Goal: Task Accomplishment & Management: Complete application form

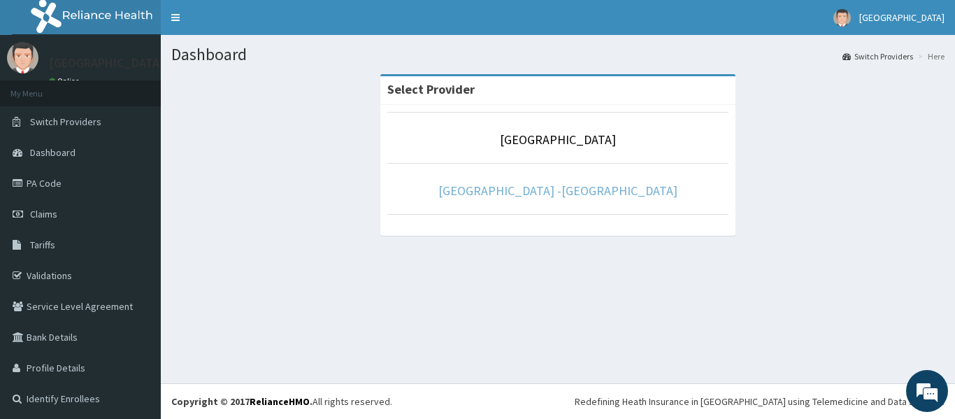
click at [577, 191] on link "[GEOGRAPHIC_DATA] -[GEOGRAPHIC_DATA]" at bounding box center [557, 191] width 239 height 16
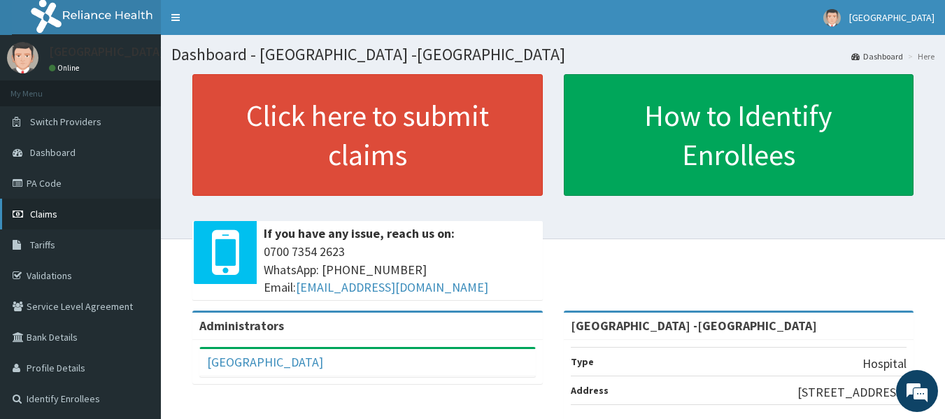
click at [62, 212] on link "Claims" at bounding box center [80, 214] width 161 height 31
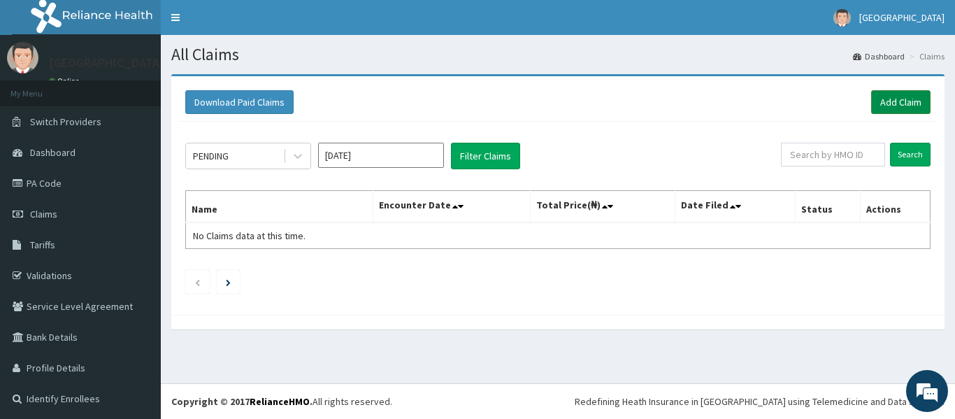
click at [885, 101] on link "Add Claim" at bounding box center [900, 102] width 59 height 24
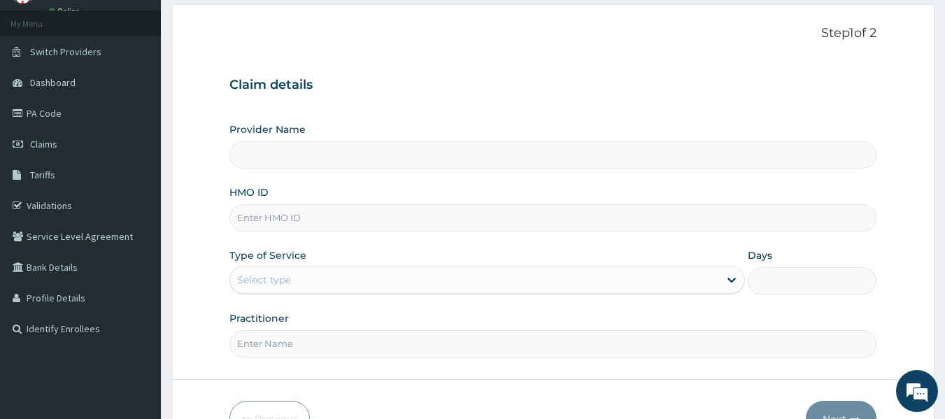
type input "[GEOGRAPHIC_DATA] -[GEOGRAPHIC_DATA]"
click at [349, 221] on input "HMO ID" at bounding box center [552, 217] width 647 height 27
type input "FMC/10632/B"
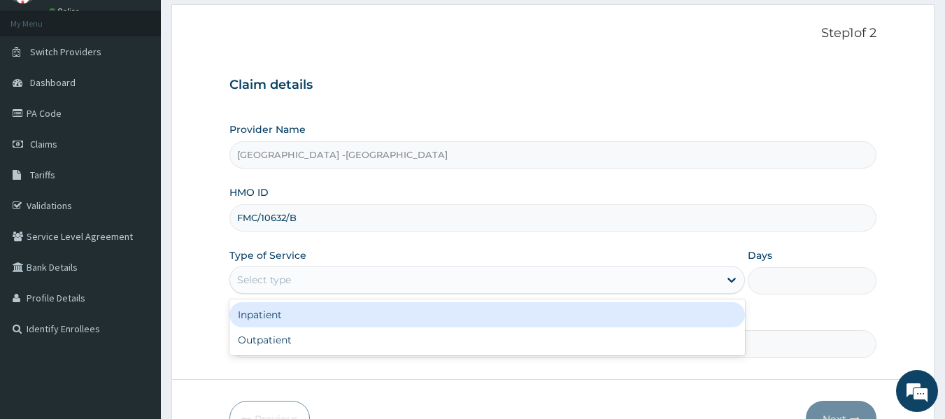
click at [329, 276] on div "Select type" at bounding box center [474, 280] width 489 height 22
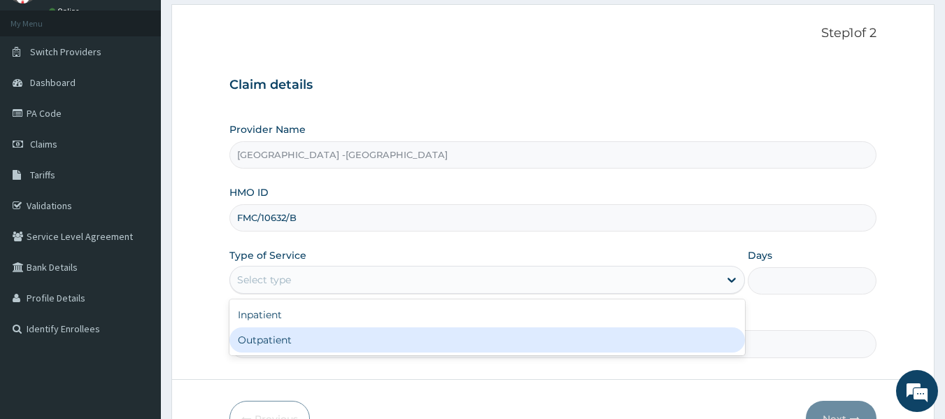
click at [322, 333] on div "Outpatient" at bounding box center [486, 339] width 515 height 25
type input "1"
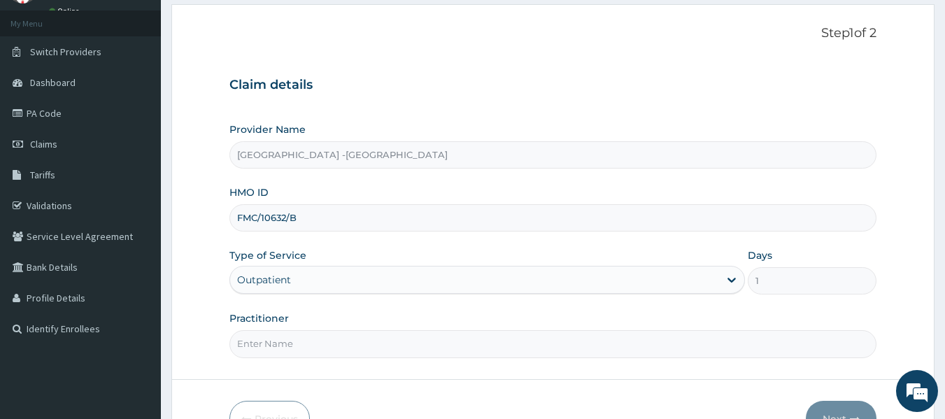
click at [327, 333] on input "Practitioner" at bounding box center [552, 343] width 647 height 27
type input "[PERSON_NAME]"
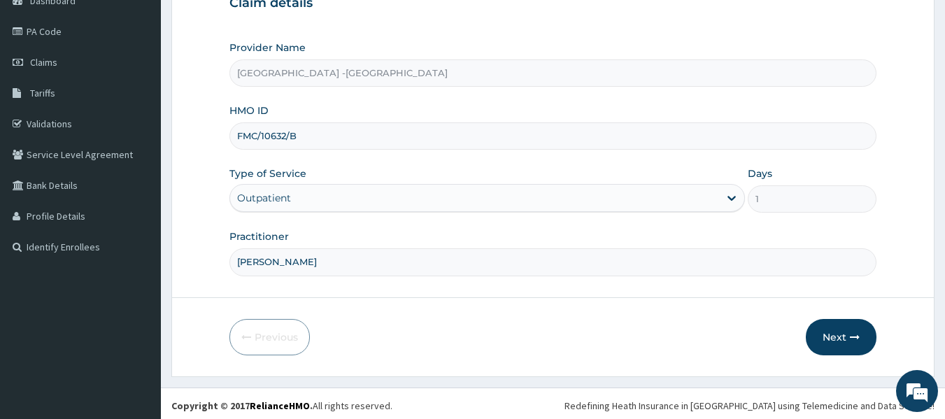
scroll to position [156, 0]
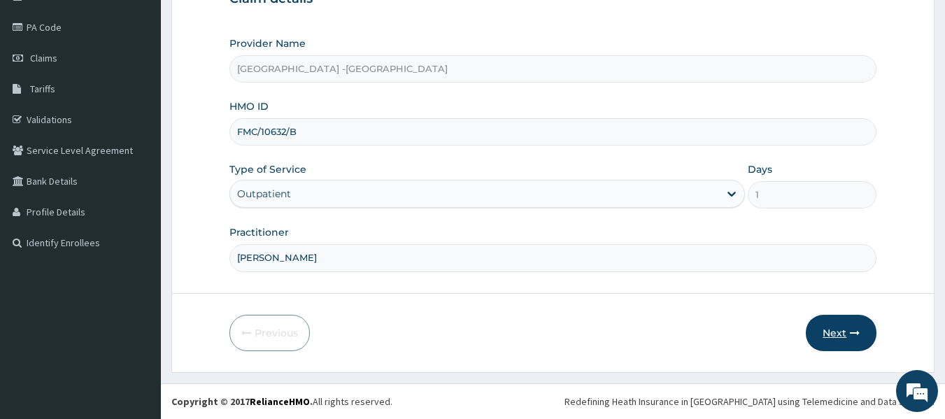
click at [850, 338] on button "Next" at bounding box center [841, 333] width 71 height 36
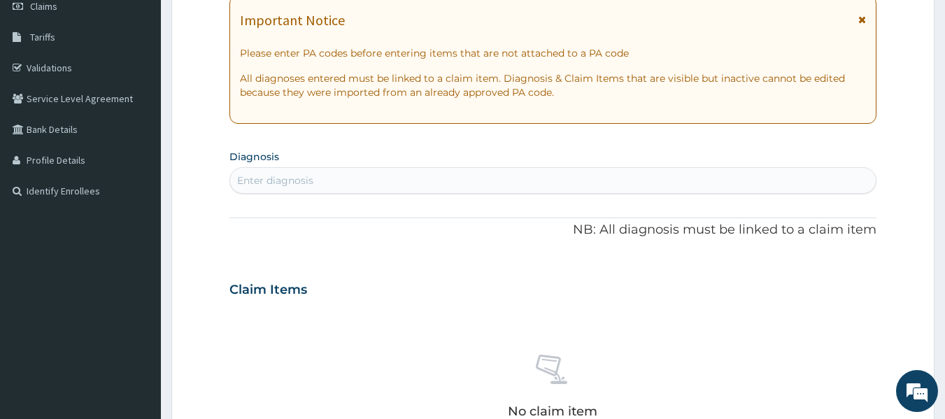
scroll to position [226, 0]
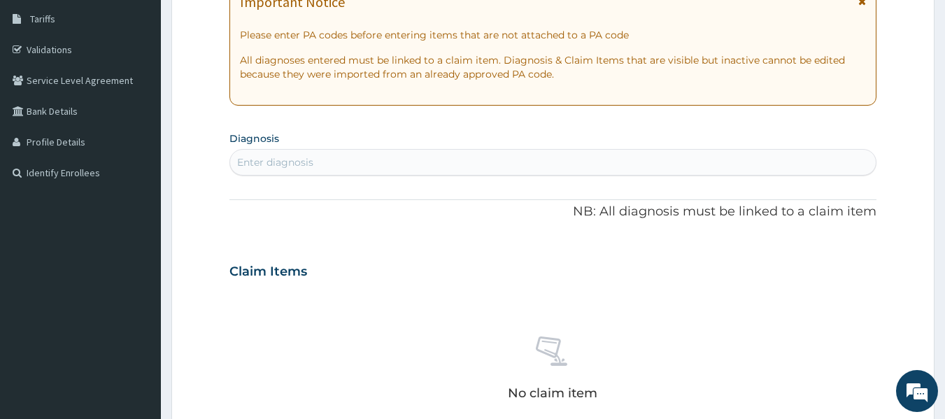
click at [504, 171] on div "Enter diagnosis" at bounding box center [553, 162] width 646 height 22
type input "plasmo"
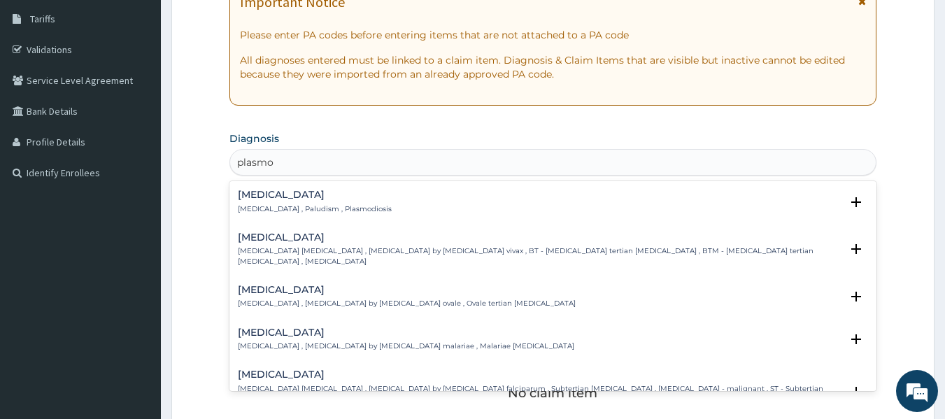
click at [266, 195] on h4 "Malaria" at bounding box center [315, 194] width 154 height 10
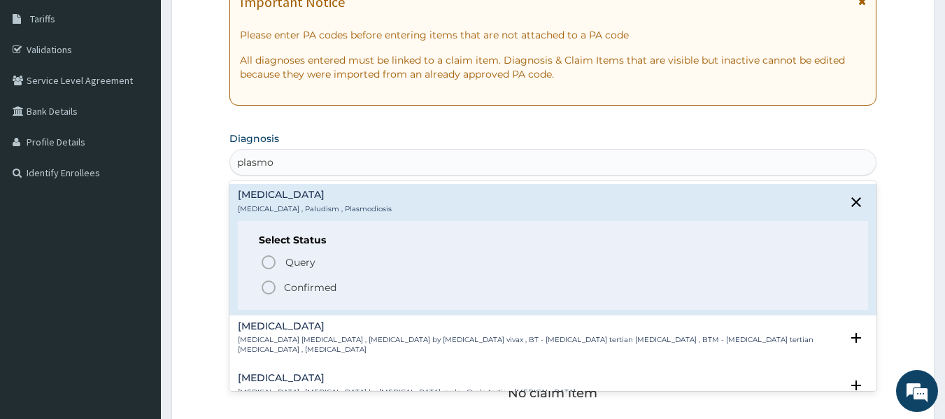
click at [269, 286] on icon "status option filled" at bounding box center [268, 287] width 17 height 17
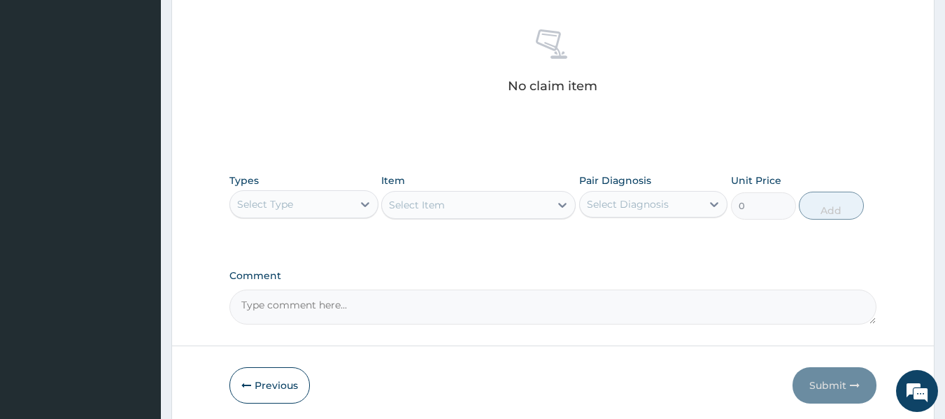
scroll to position [575, 0]
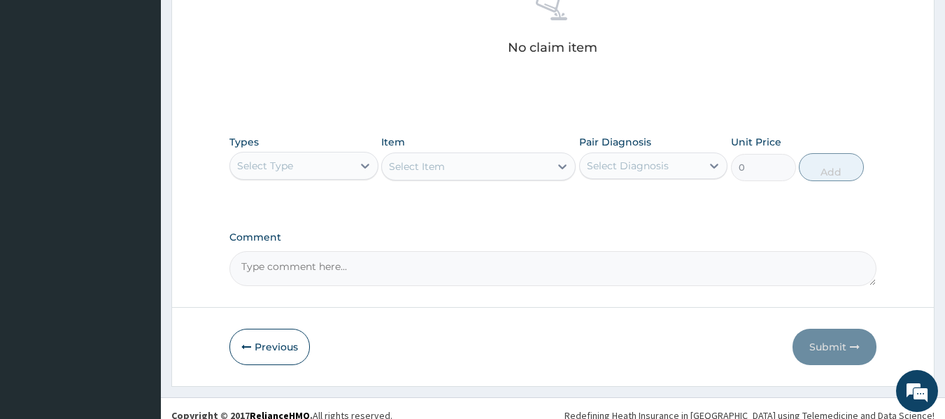
click at [329, 170] on div "Select Type" at bounding box center [291, 166] width 122 height 22
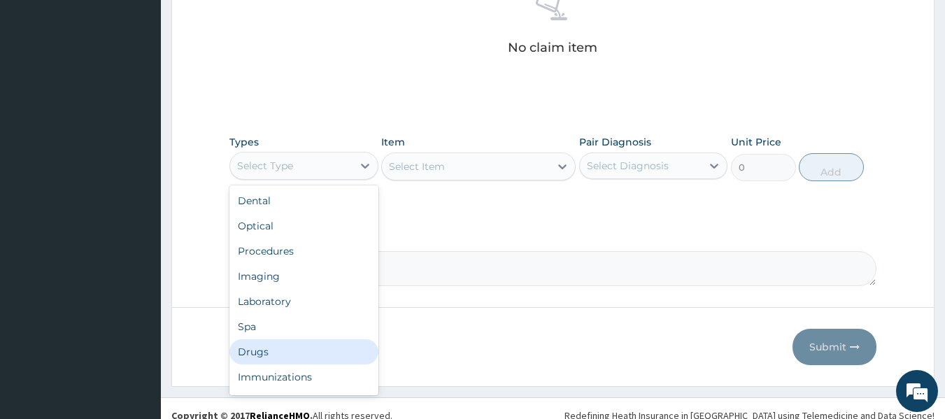
drag, startPoint x: 310, startPoint y: 346, endPoint x: 364, endPoint y: 289, distance: 78.1
click at [314, 345] on div "Drugs" at bounding box center [303, 351] width 149 height 25
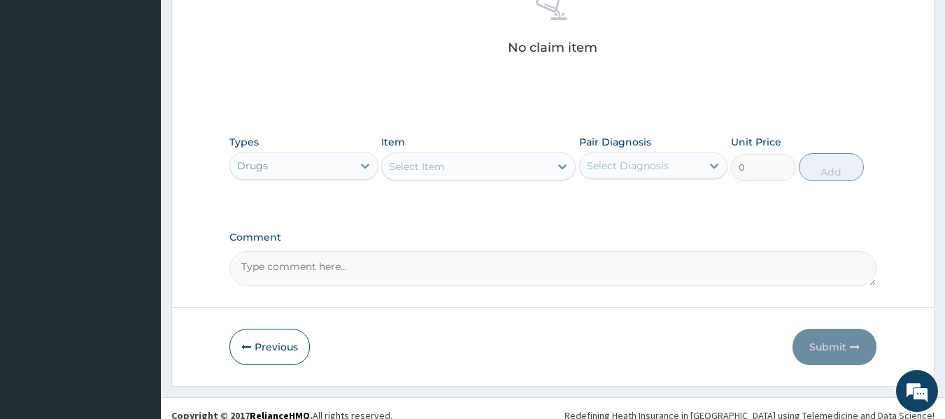
click at [421, 169] on div "Select Item" at bounding box center [417, 166] width 56 height 14
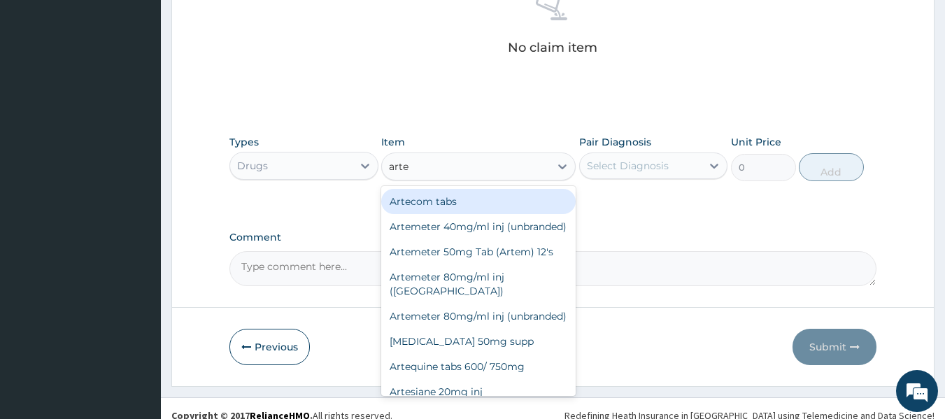
type input "artes"
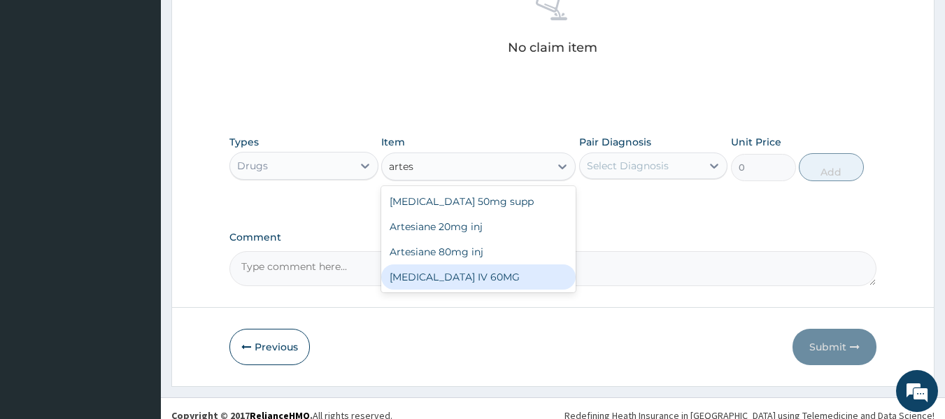
click at [450, 273] on div "ARTESUNATE IV 60MG" at bounding box center [478, 276] width 194 height 25
type input "2500"
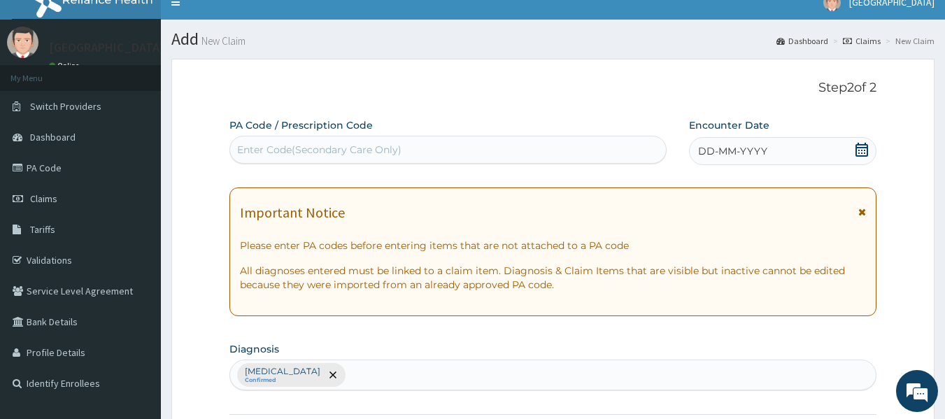
scroll to position [0, 0]
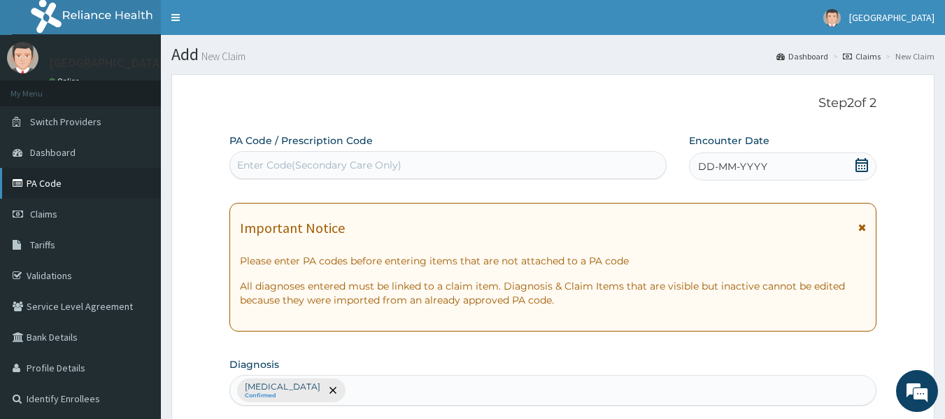
click at [46, 181] on link "PA Code" at bounding box center [80, 183] width 161 height 31
